Goal: Task Accomplishment & Management: Use online tool/utility

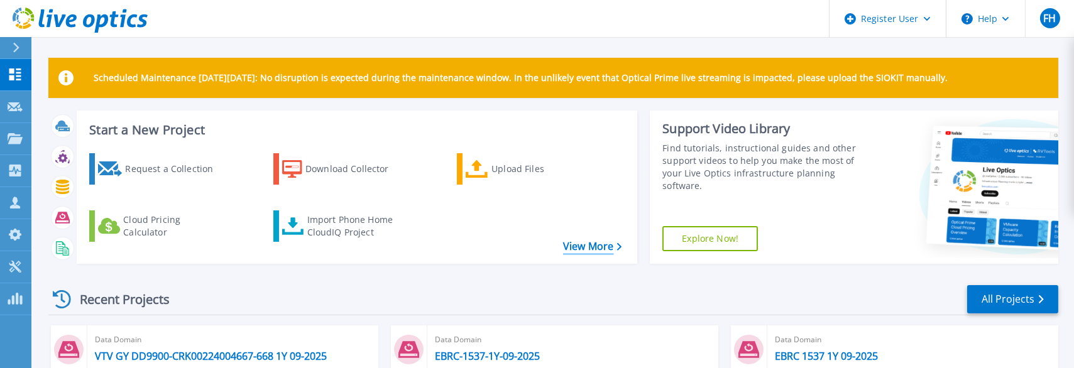
click at [586, 250] on link "View More" at bounding box center [592, 247] width 58 height 12
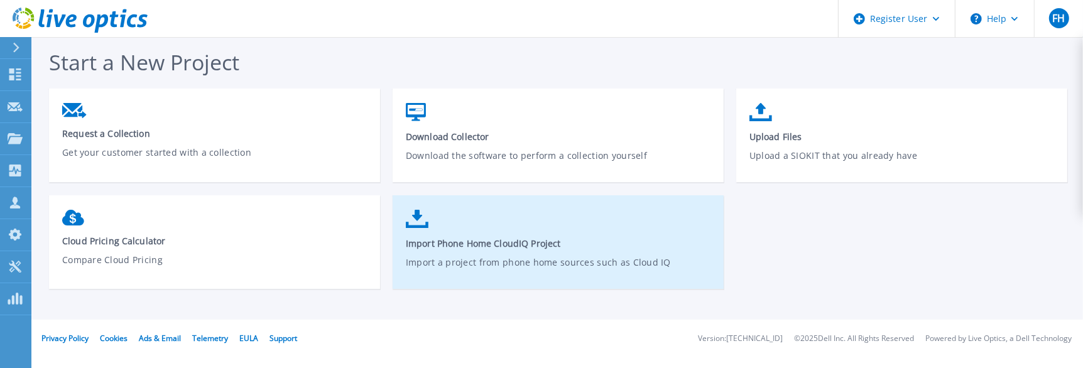
click at [526, 241] on span "Import Phone Home CloudIQ Project" at bounding box center [558, 243] width 305 height 12
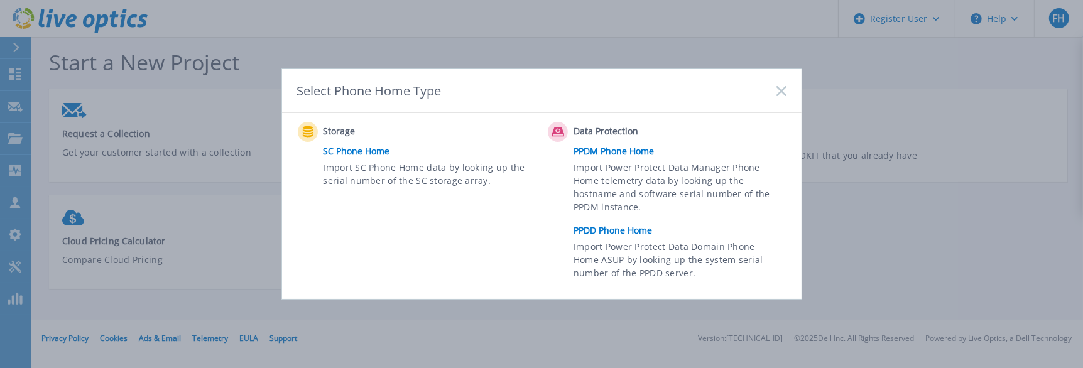
click at [632, 229] on link "PPDD Phone Home" at bounding box center [683, 230] width 219 height 19
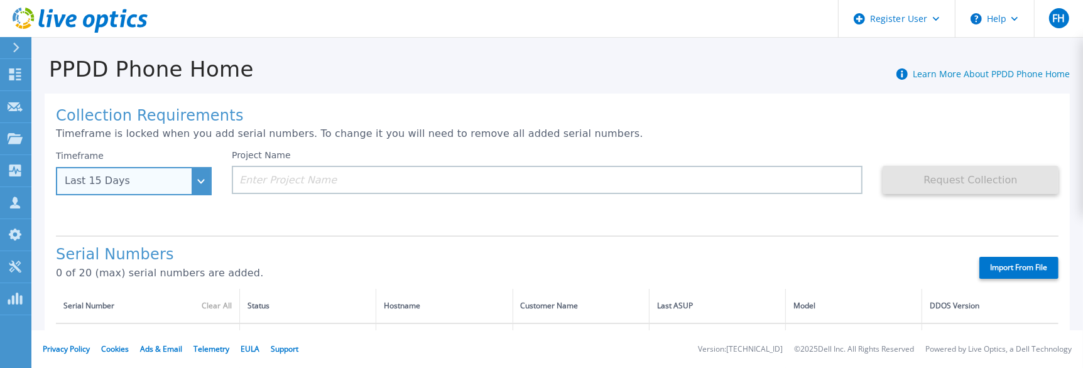
click at [198, 186] on div "Last 15 Days" at bounding box center [134, 181] width 156 height 28
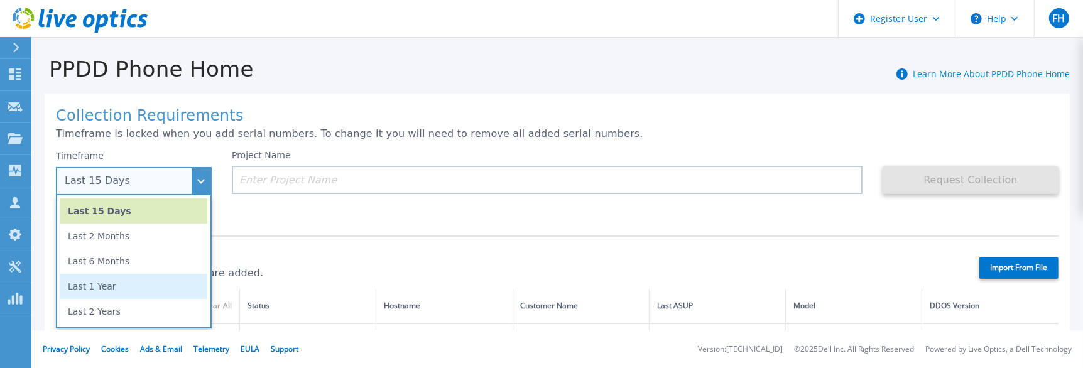
click at [89, 290] on li "Last 1 Year" at bounding box center [133, 286] width 147 height 25
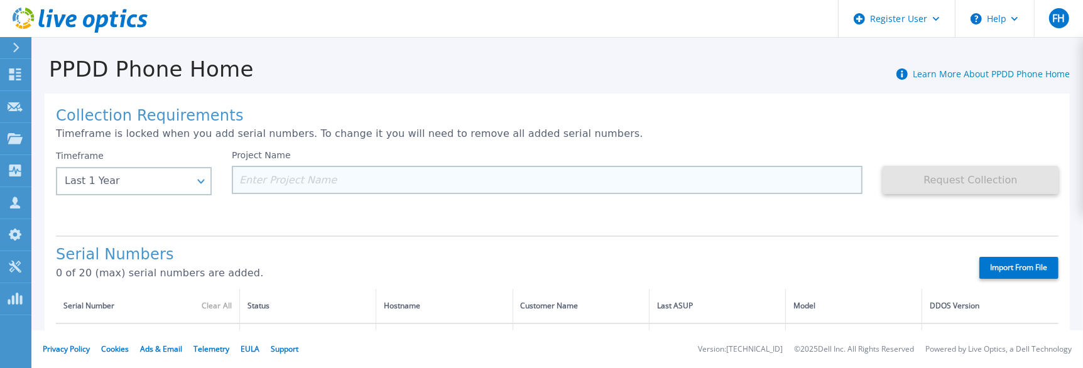
click at [268, 177] on input at bounding box center [547, 180] width 631 height 28
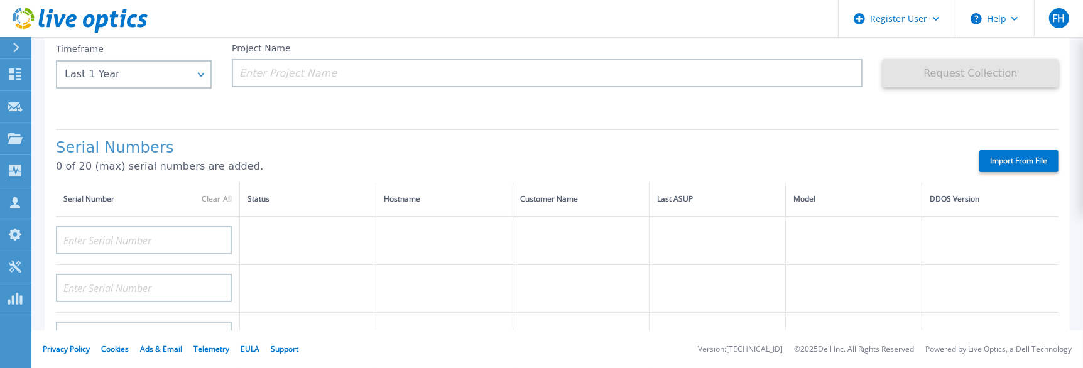
scroll to position [125, 0]
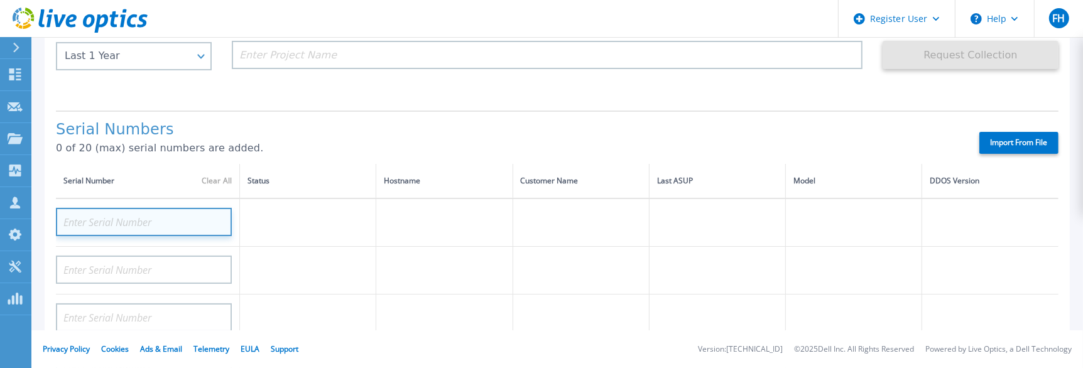
click at [121, 217] on input at bounding box center [144, 222] width 176 height 28
paste input "CKM00191200168"
type input "CKM00191200168"
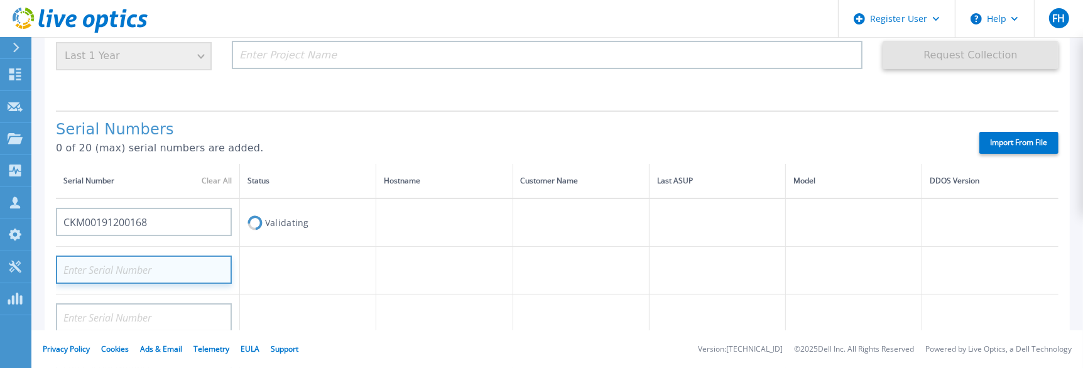
click at [109, 264] on input at bounding box center [144, 270] width 176 height 28
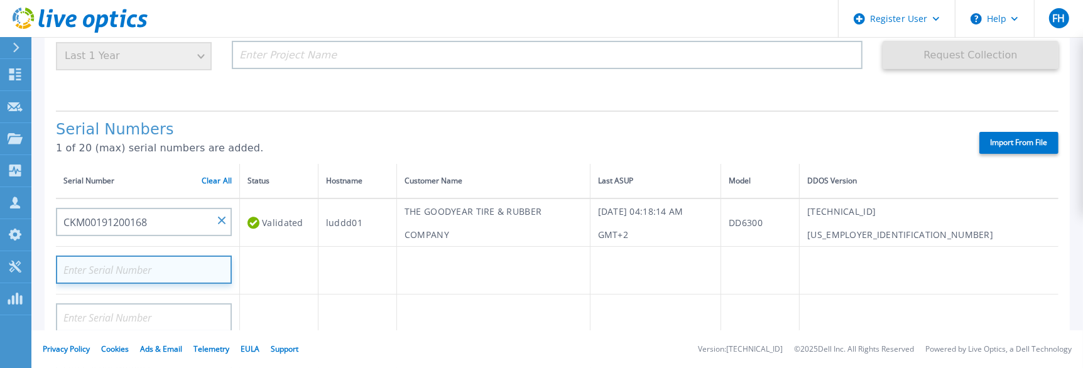
paste input "CKM00191401099"
type input "CKM00191401099"
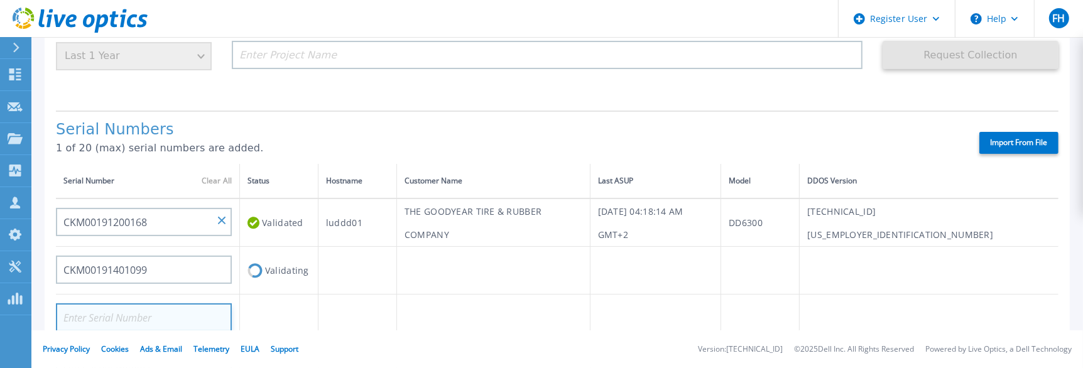
click at [157, 312] on input at bounding box center [144, 317] width 176 height 28
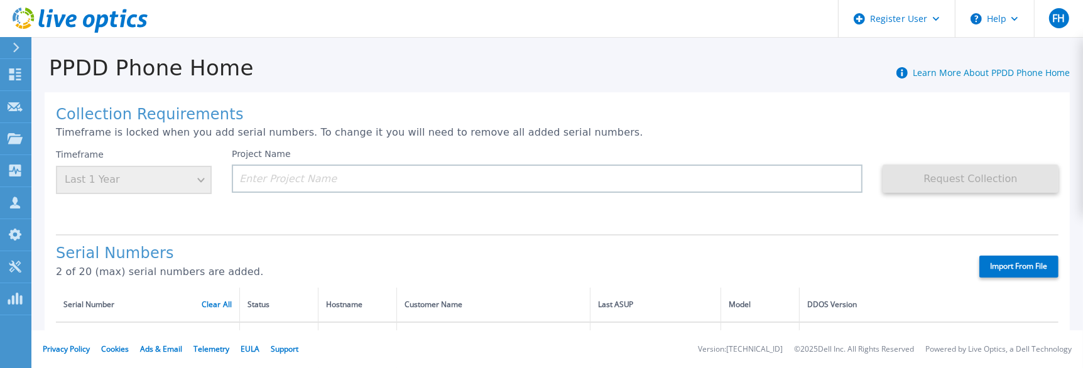
scroll to position [0, 0]
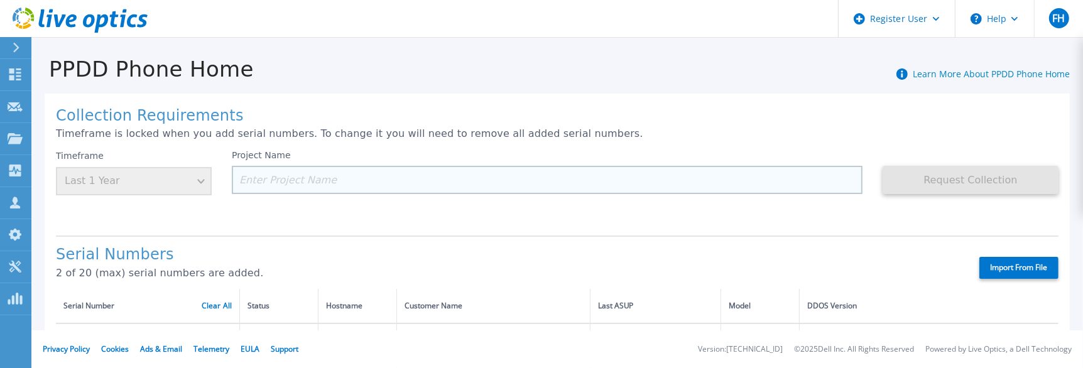
click at [264, 172] on input at bounding box center [547, 180] width 631 height 28
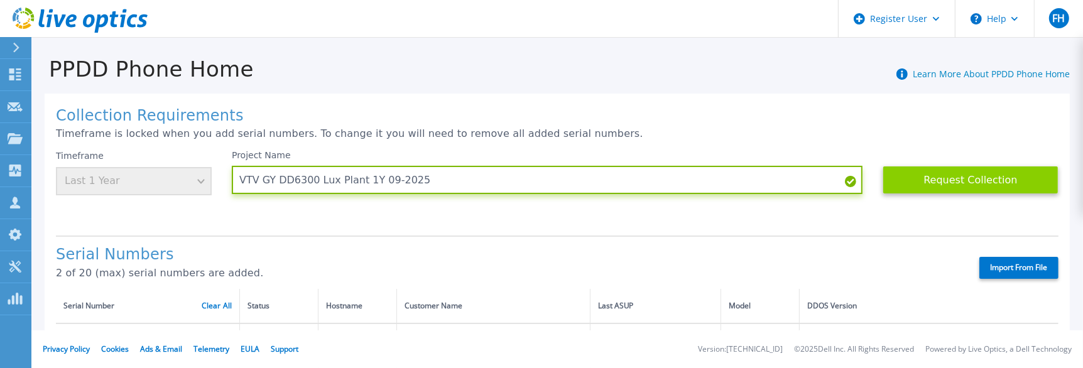
type input "VTV GY DD6300 Lux Plant 1Y 09-2025"
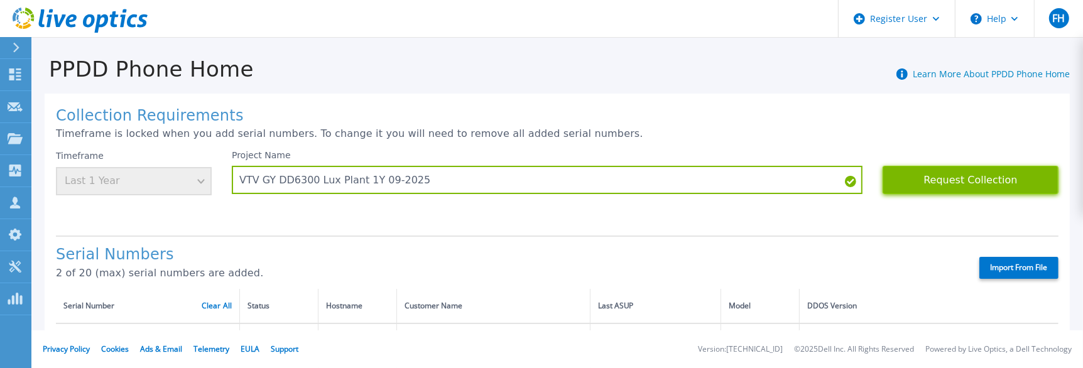
click at [973, 171] on button "Request Collection" at bounding box center [971, 180] width 176 height 28
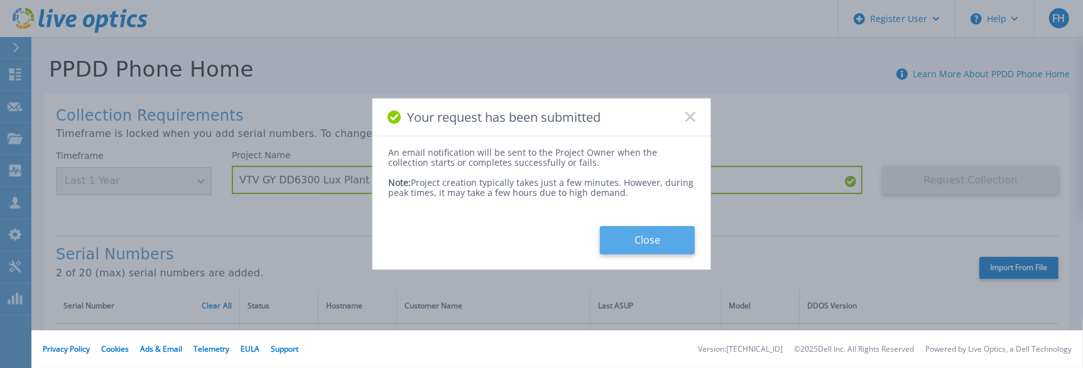
click at [650, 241] on button "Close" at bounding box center [647, 240] width 95 height 28
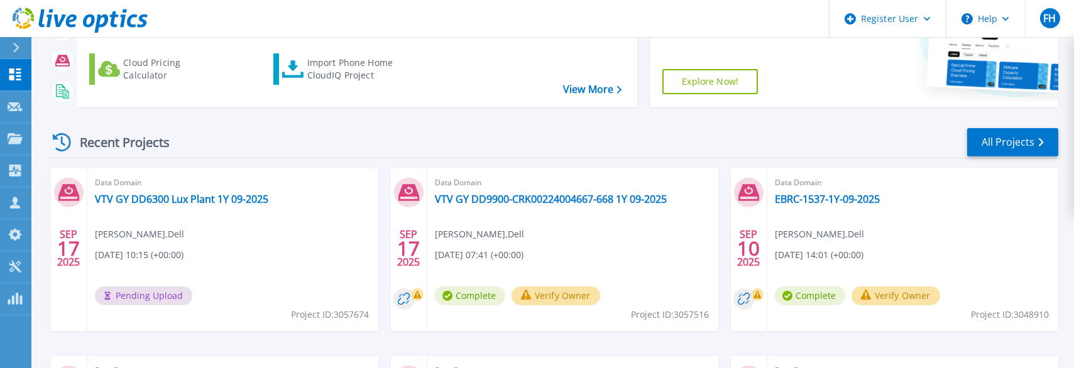
scroll to position [188, 0]
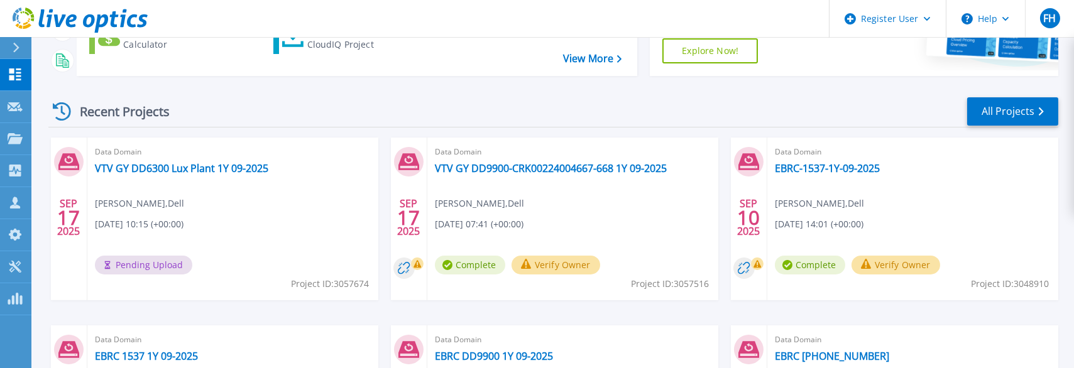
click at [64, 110] on icon at bounding box center [62, 111] width 18 height 18
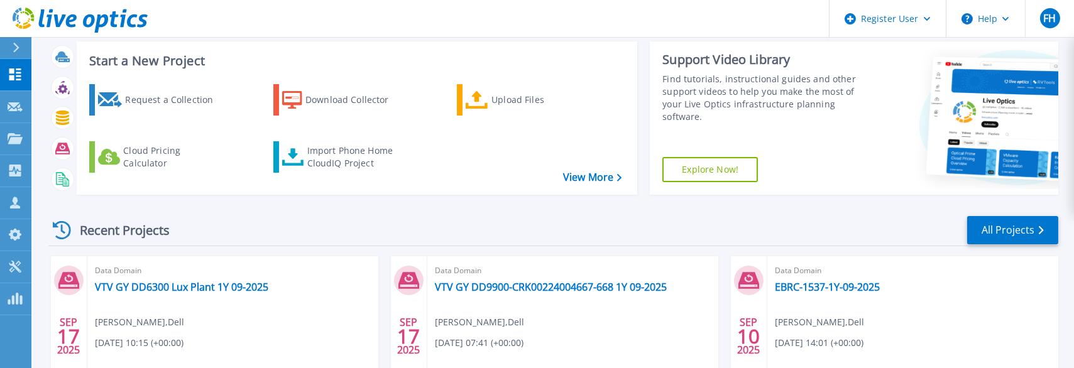
scroll to position [0, 0]
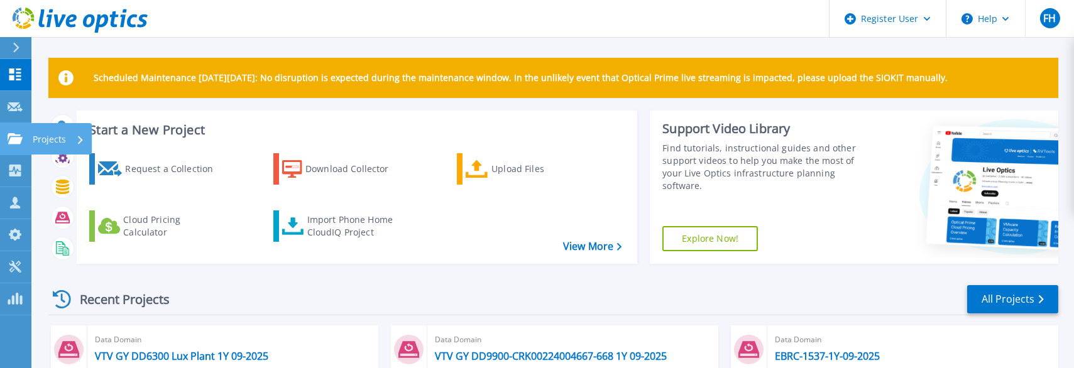
click at [46, 139] on p "Projects" at bounding box center [49, 139] width 33 height 33
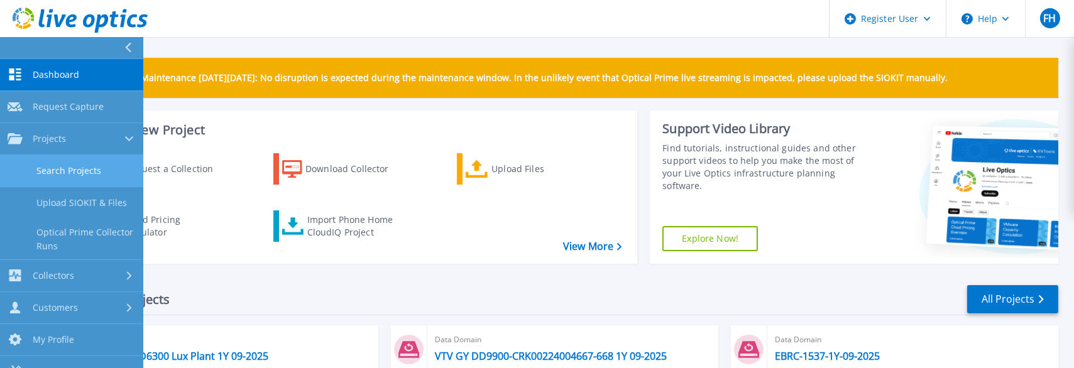
click at [58, 168] on link "Search Projects" at bounding box center [71, 171] width 143 height 32
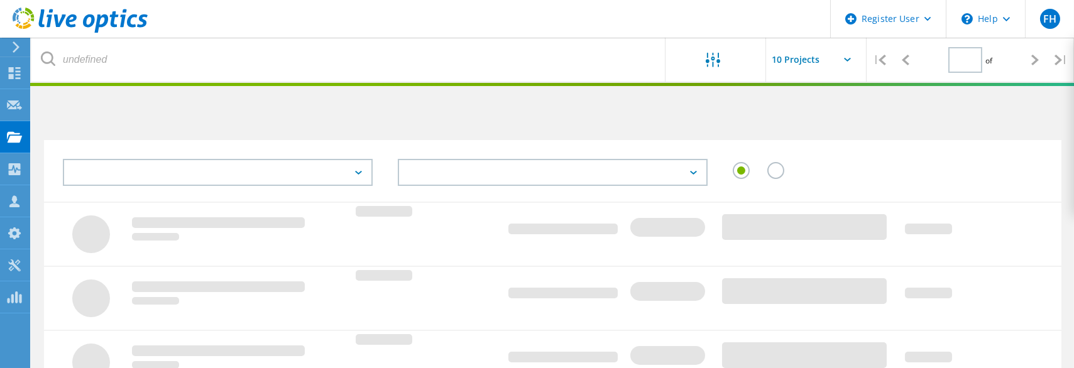
type input "1"
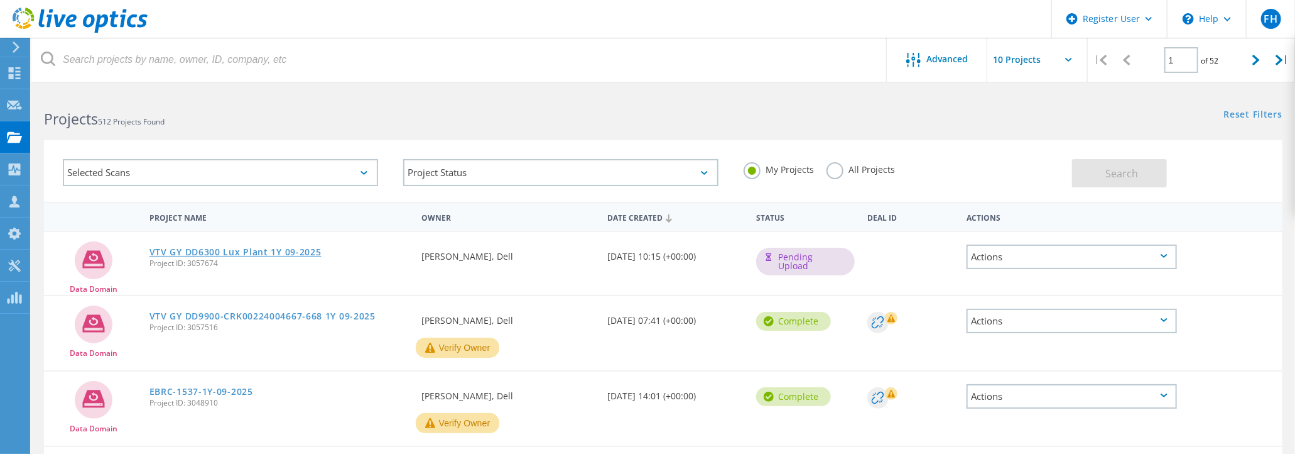
click at [219, 254] on link "VTV GY DD6300 Lux Plant 1Y 09-2025" at bounding box center [236, 252] width 172 height 9
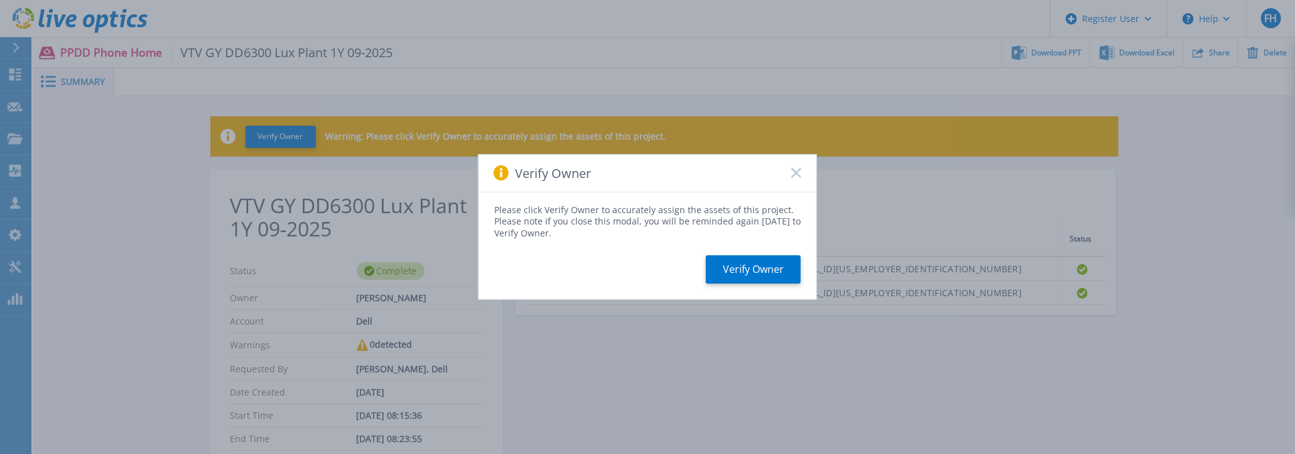
click at [795, 172] on rect at bounding box center [796, 173] width 11 height 11
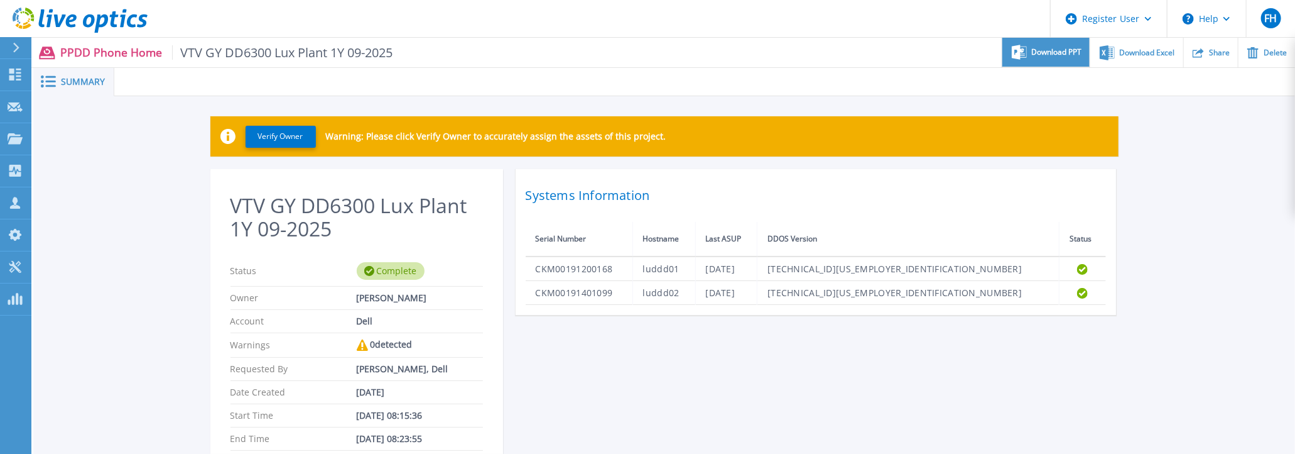
click at [1057, 51] on span "Download PPT" at bounding box center [1057, 52] width 50 height 8
click at [925, 61] on ul "Download PPT Download Excel Share Delete" at bounding box center [844, 53] width 903 height 30
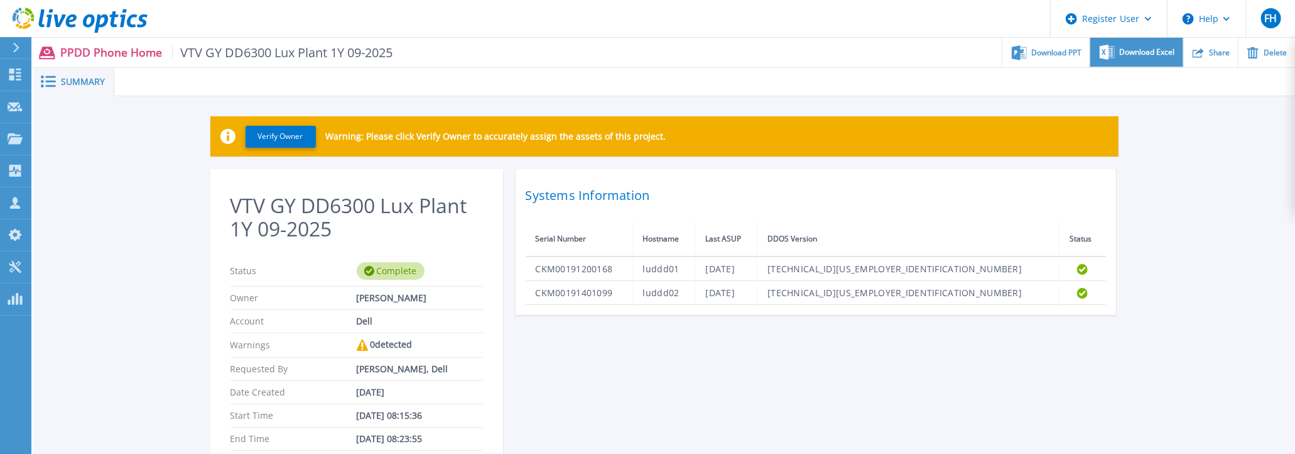
click at [1133, 55] on span "Download Excel" at bounding box center [1147, 52] width 55 height 8
click at [1203, 268] on div "Verify Owner Warning: Please click Verify Owner to accurately assign the assets…" at bounding box center [664, 323] width 1262 height 455
